Goal: Transaction & Acquisition: Book appointment/travel/reservation

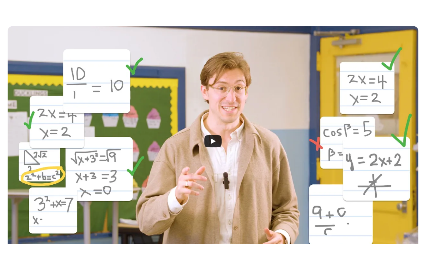
scroll to position [162, 0]
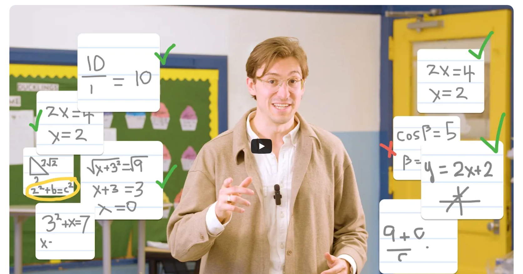
click at [266, 145] on icon "Play" at bounding box center [261, 146] width 21 height 15
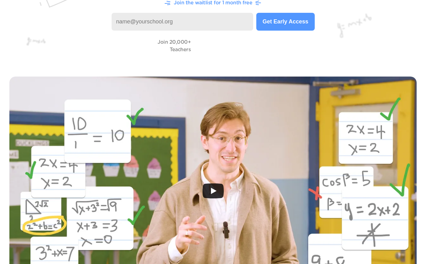
scroll to position [102, 0]
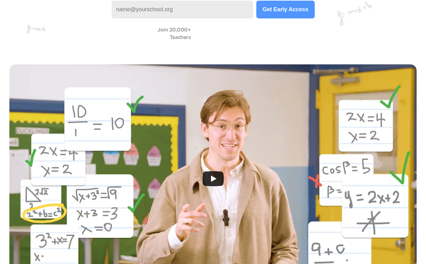
click at [211, 178] on icon "Play" at bounding box center [214, 179] width 6 height 6
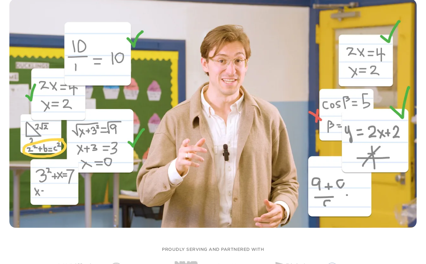
scroll to position [153, 0]
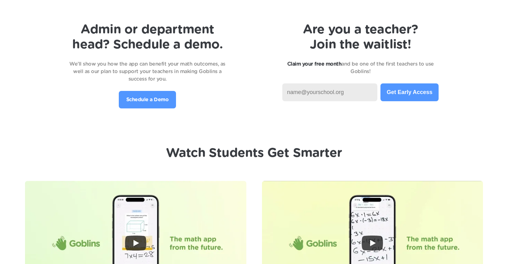
scroll to position [1360, 0]
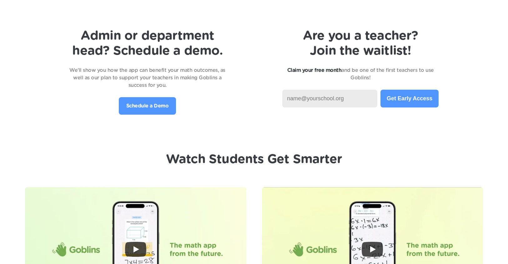
click at [161, 104] on p "Schedule a Demo" at bounding box center [147, 106] width 43 height 8
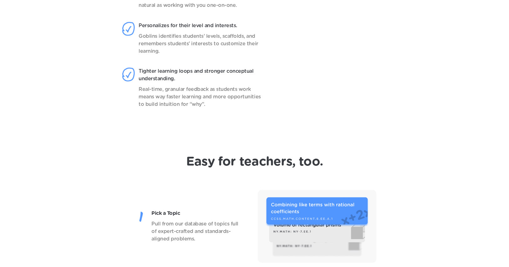
scroll to position [0, 0]
